Goal: Information Seeking & Learning: Learn about a topic

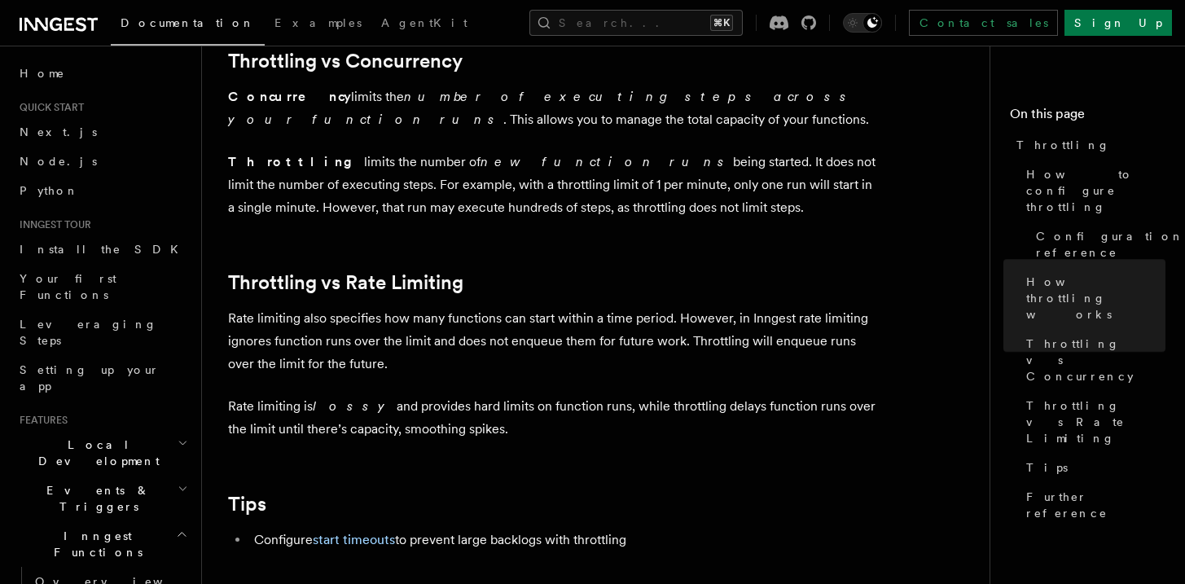
scroll to position [1552, 0]
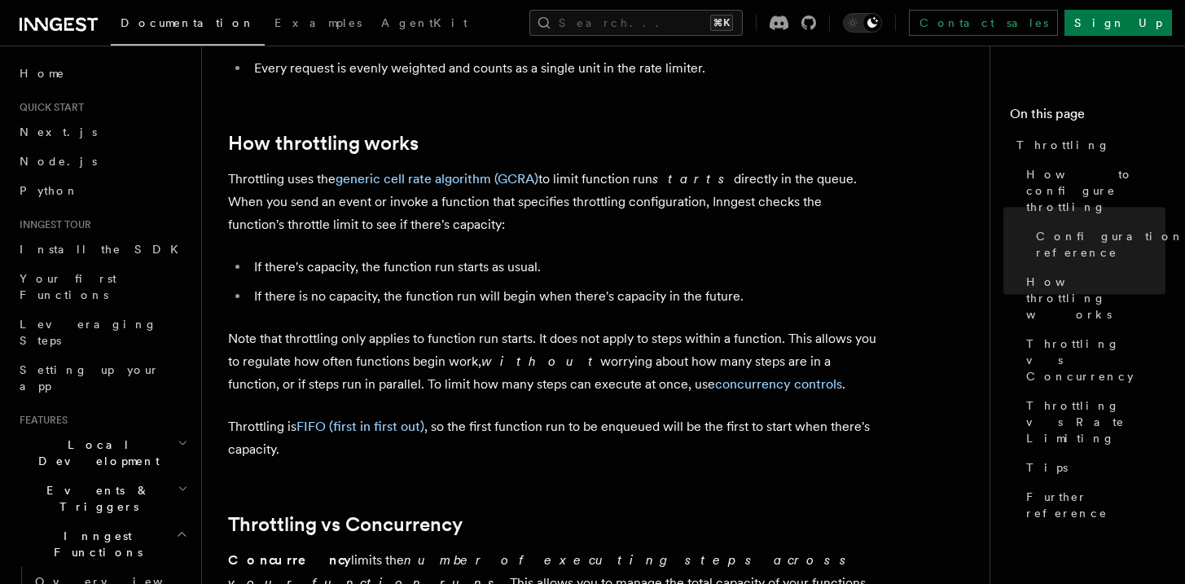
scroll to position [1079, 0]
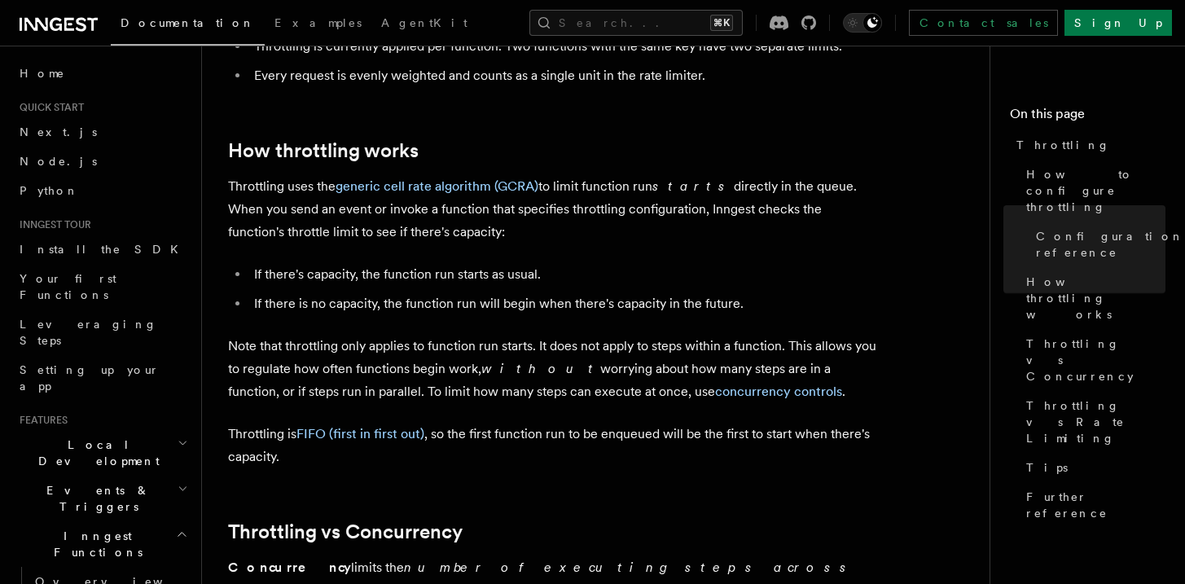
click at [511, 226] on p "Throttling uses the generic cell rate algorithm (GCRA) to limit function run st…" at bounding box center [553, 209] width 651 height 68
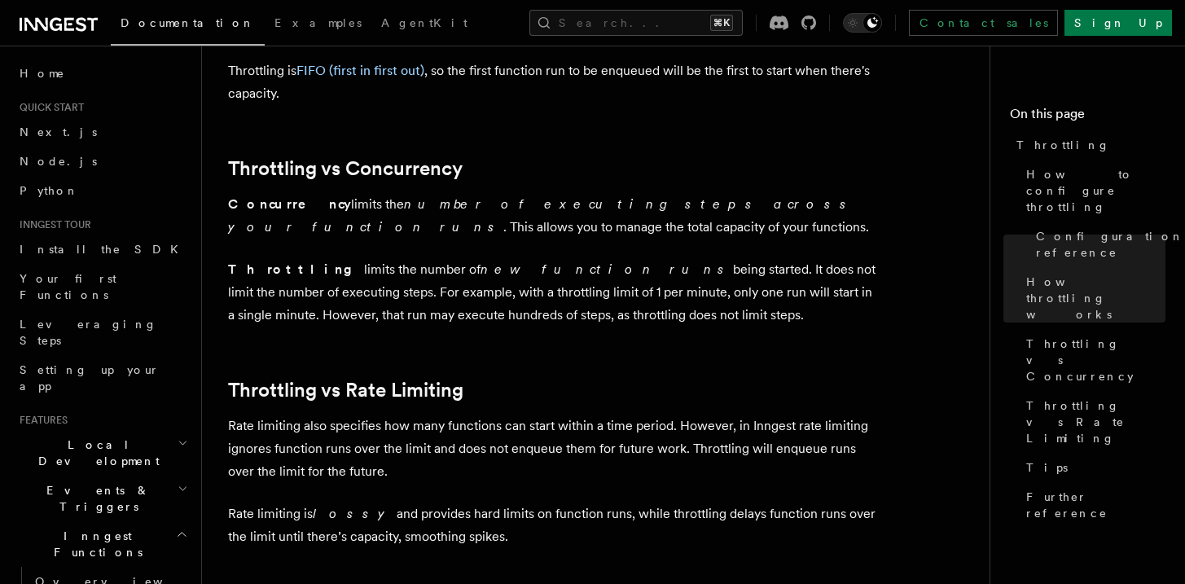
scroll to position [1465, 0]
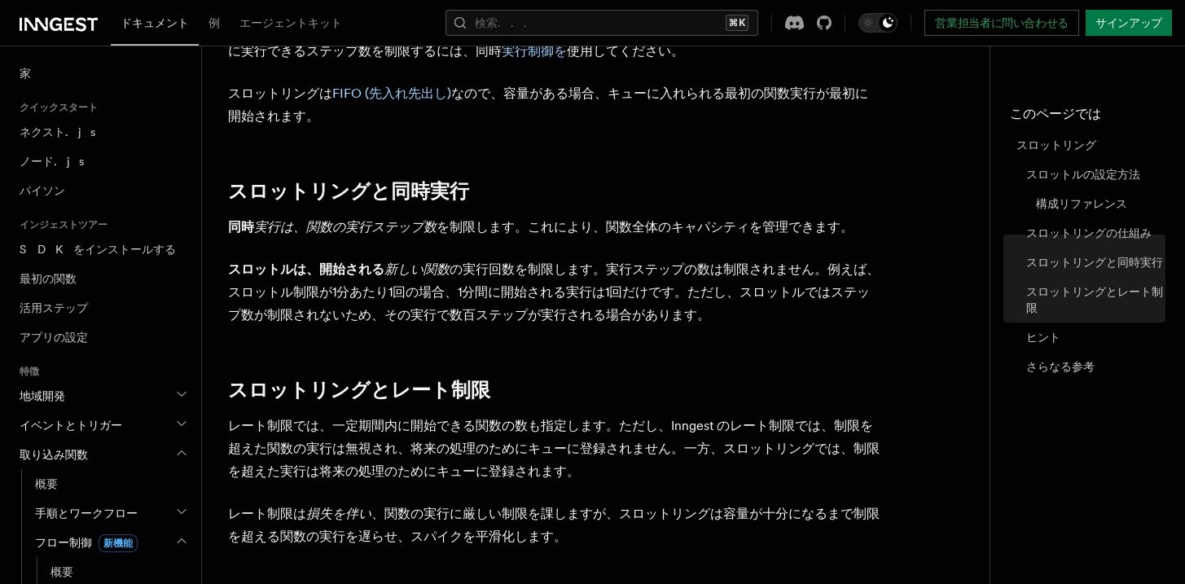
click at [808, 381] on h2 "スロットリングとレート制限" at bounding box center [553, 390] width 651 height 23
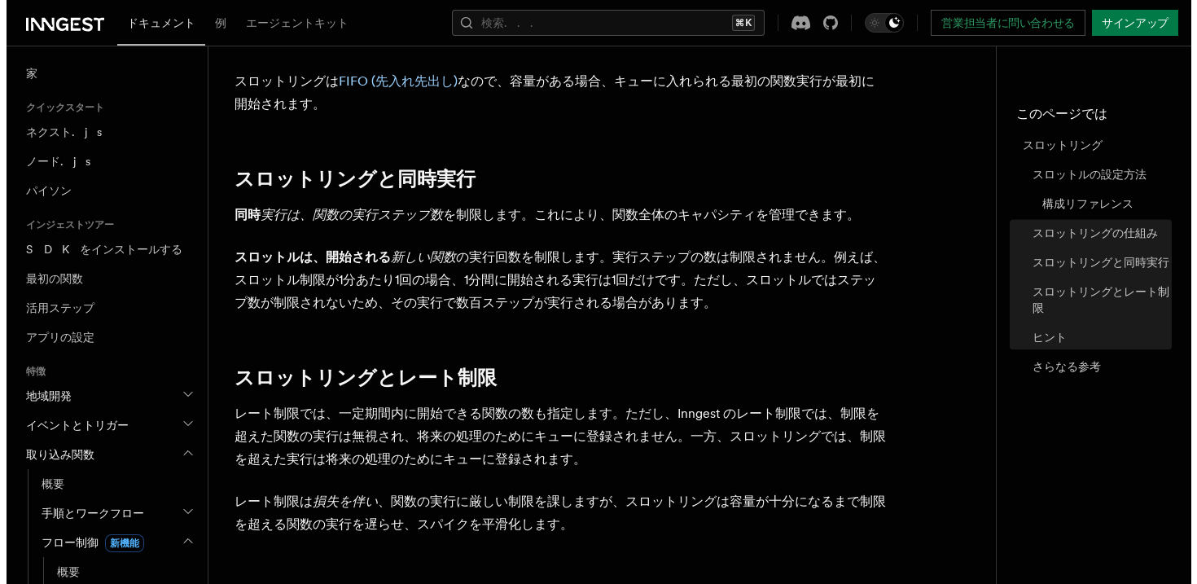
scroll to position [0, 0]
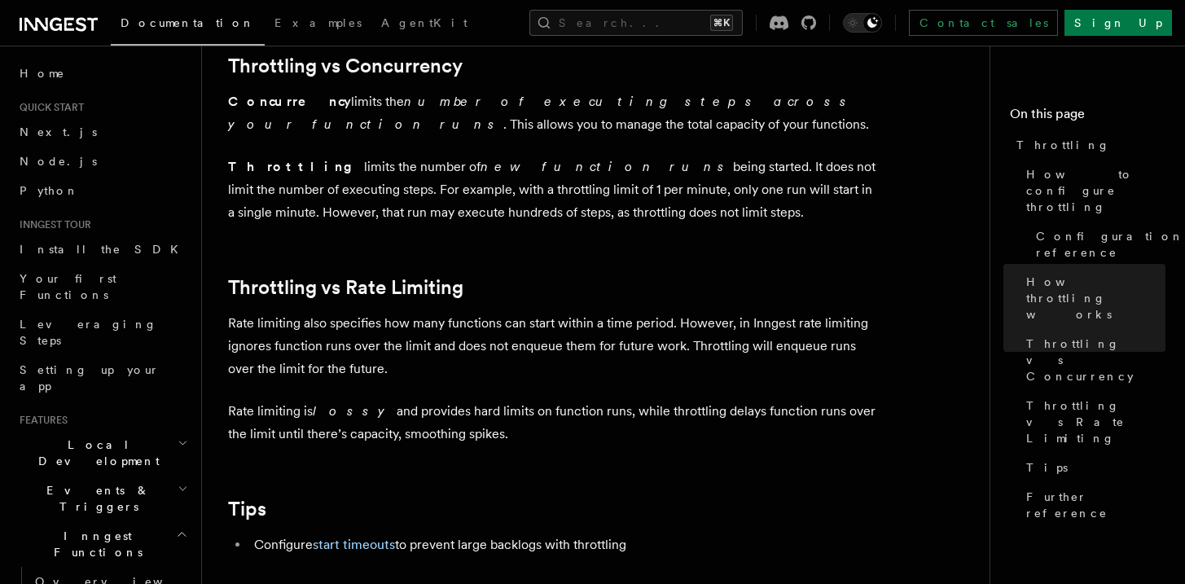
scroll to position [1548, 0]
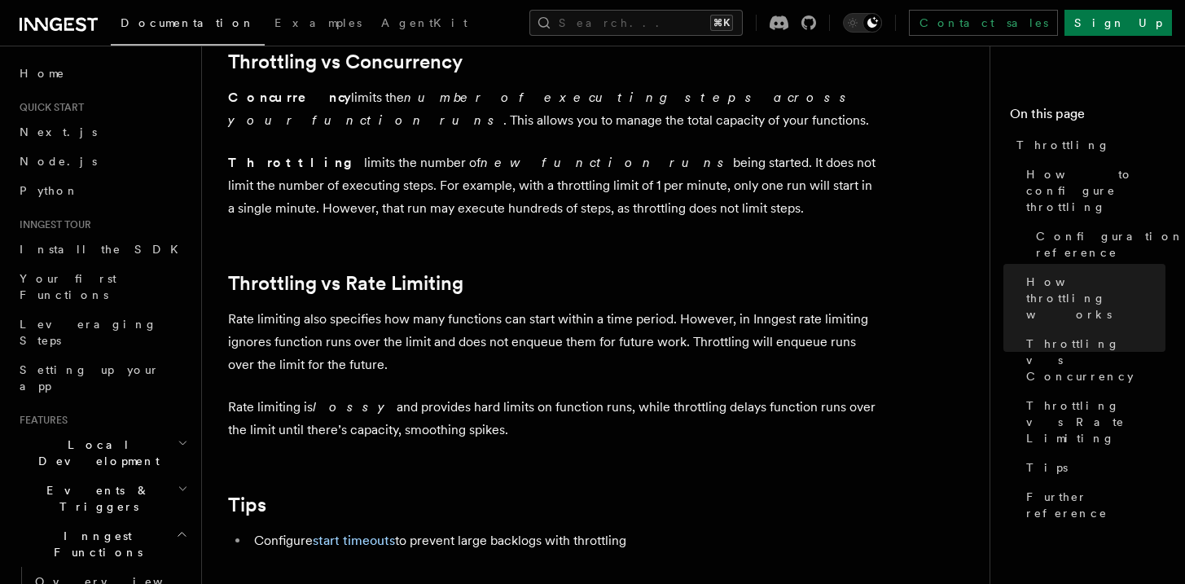
click at [261, 170] on strong "Throttling" at bounding box center [296, 162] width 136 height 15
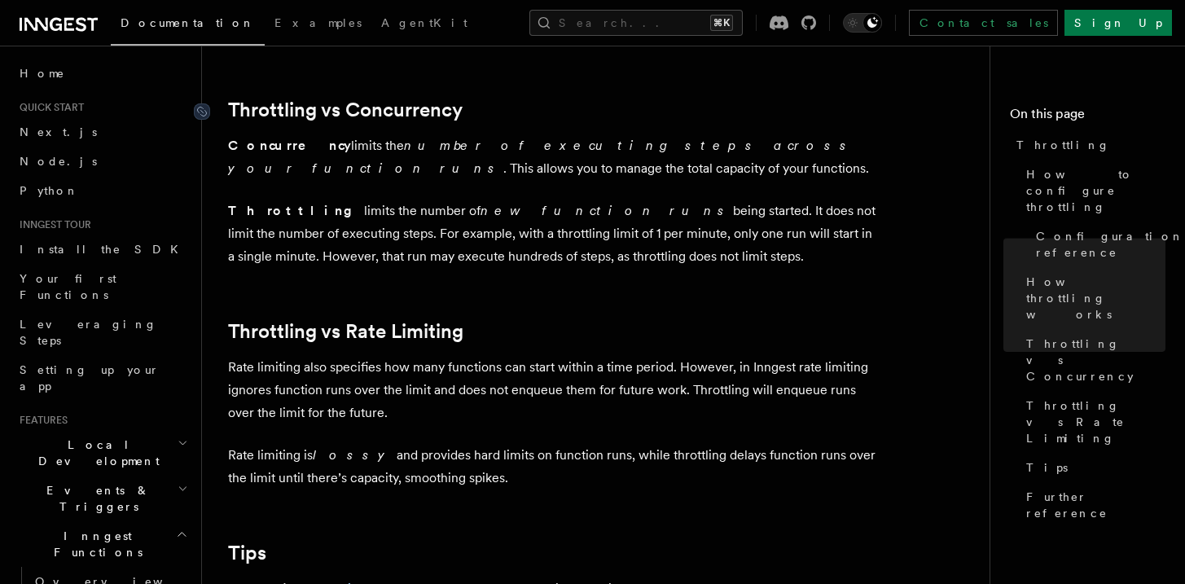
click at [312, 119] on link "Throttling vs Concurrency" at bounding box center [345, 110] width 234 height 23
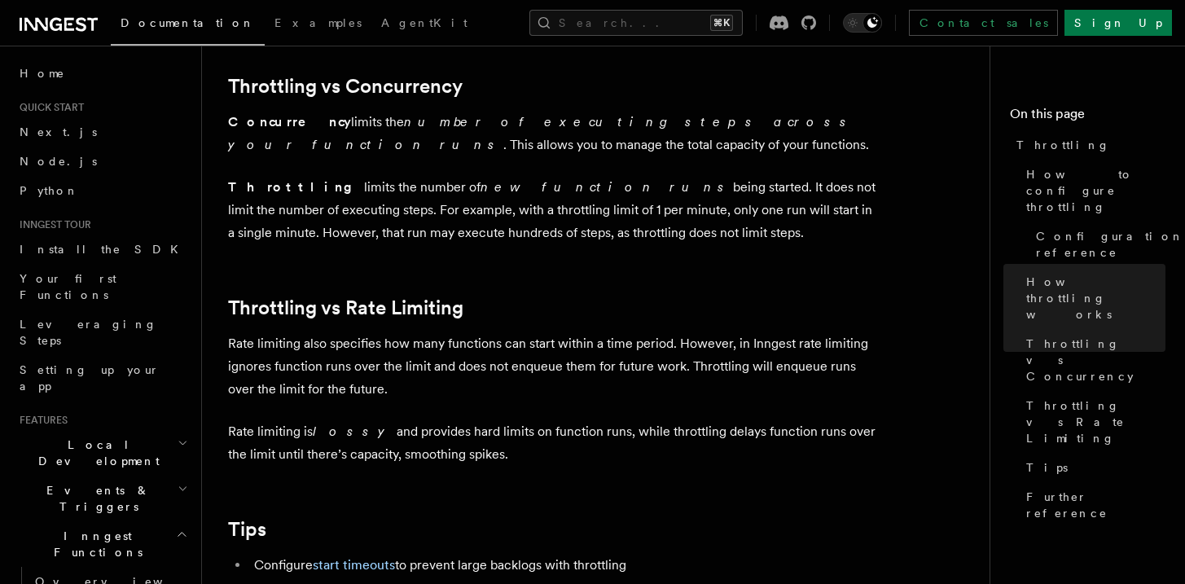
click at [493, 313] on h2 "Throttling vs Rate Limiting" at bounding box center [553, 307] width 651 height 23
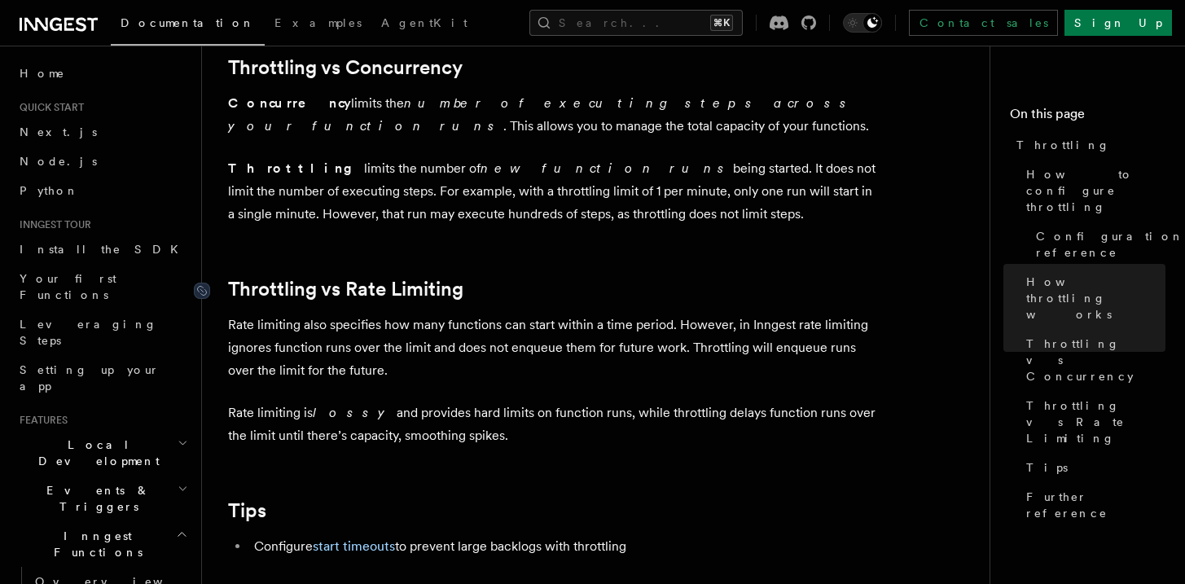
scroll to position [1550, 0]
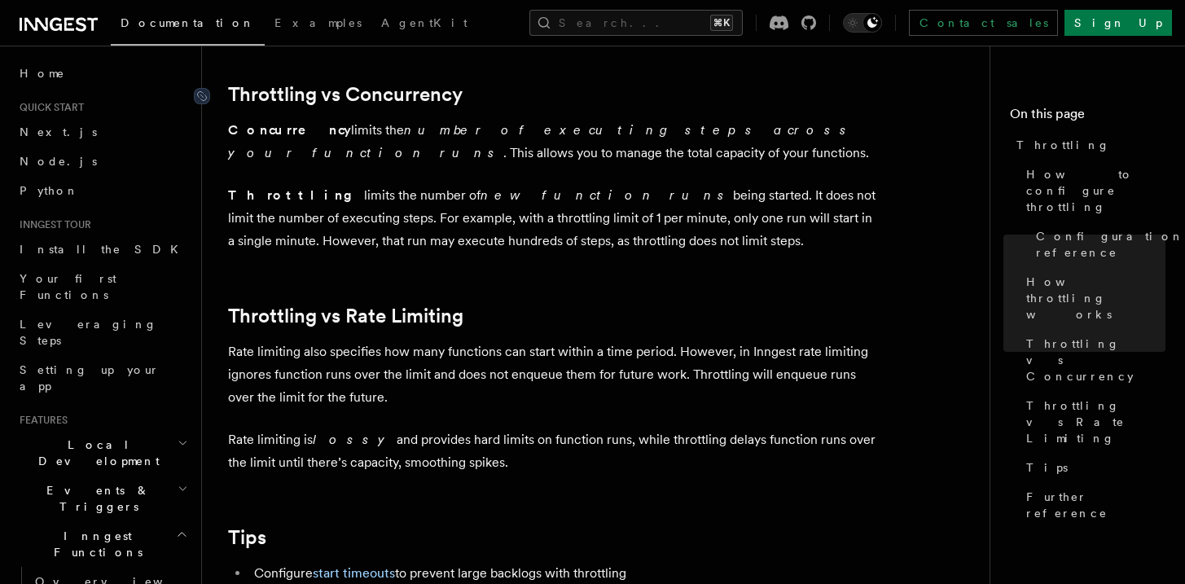
click at [339, 105] on link "Throttling vs Concurrency" at bounding box center [345, 94] width 234 height 23
